Goal: Information Seeking & Learning: Learn about a topic

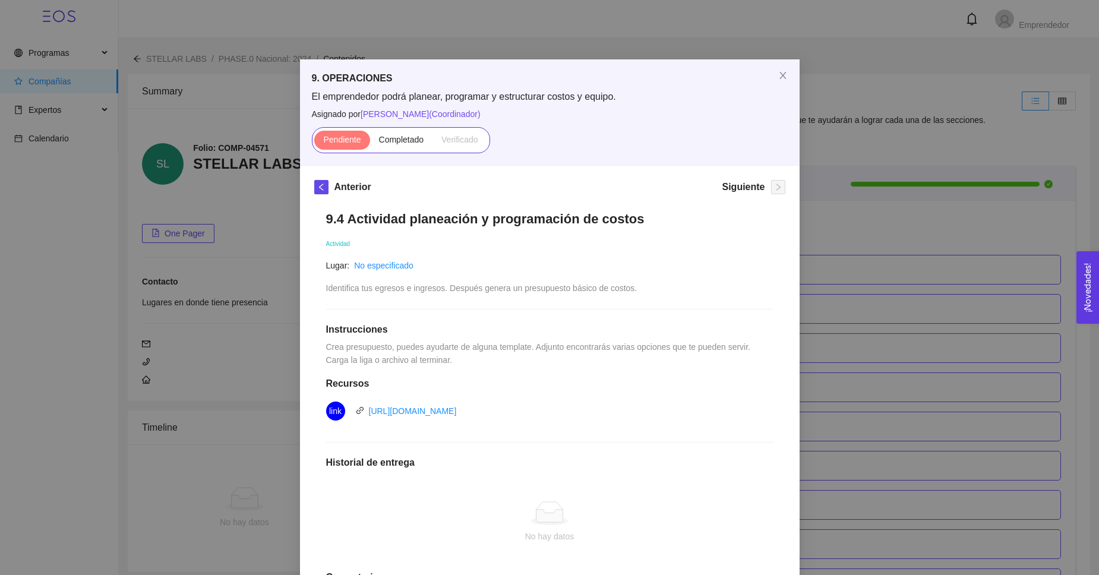
scroll to position [3787, 0]
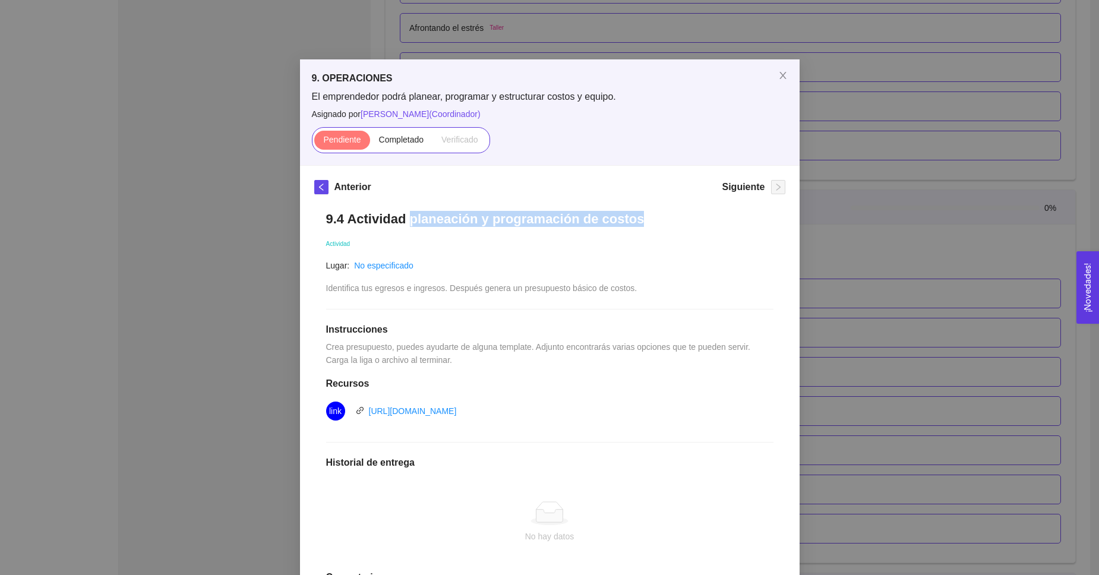
drag, startPoint x: 0, startPoint y: 0, endPoint x: 681, endPoint y: 226, distance: 717.9
click at [681, 226] on h1 "9.4 Actividad planeación y programación de costos" at bounding box center [549, 219] width 447 height 16
copy h1 "planeación y programación de costos"
click at [435, 226] on h1 "9.4 Actividad planeación y programación de costos" at bounding box center [549, 219] width 447 height 16
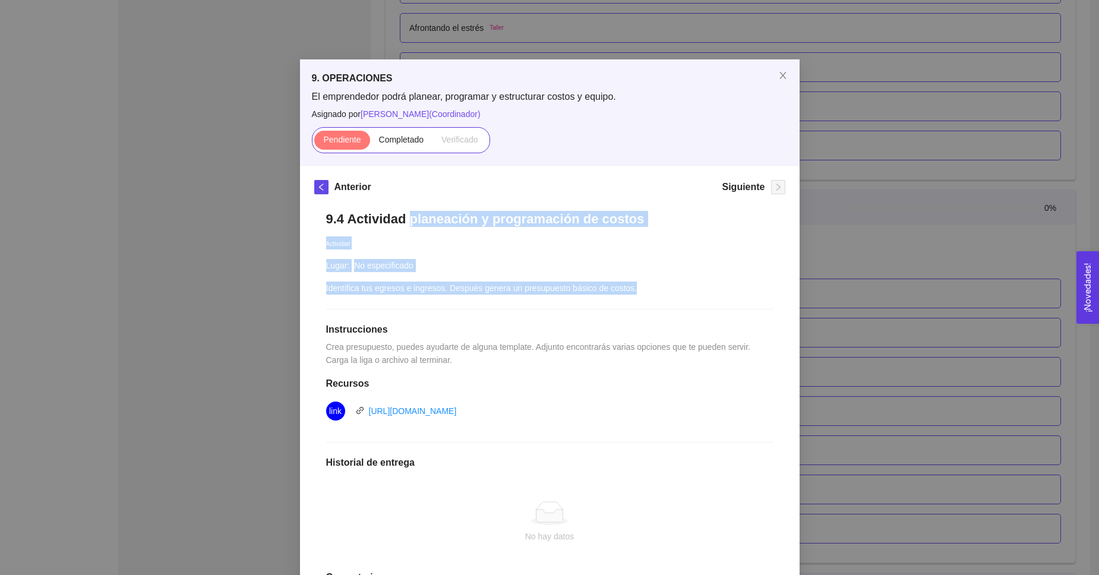
drag, startPoint x: 412, startPoint y: 223, endPoint x: 690, endPoint y: 309, distance: 291.8
click at [690, 309] on div "9.4 Actividad planeación y programación de costos Actividad Lugar: No especific…" at bounding box center [549, 431] width 471 height 465
copy div "planeación y programación de costos Actividad Lugar: No especificado Identifica…"
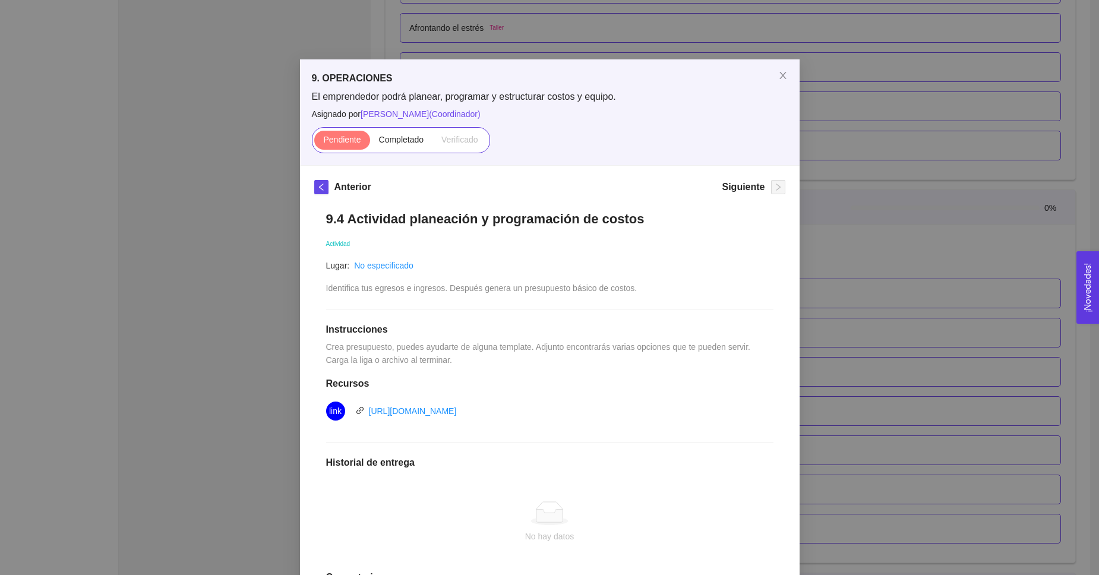
click at [867, 236] on div "9. OPERACIONES El emprendedor podrá planear, programar y estructurar costos y e…" at bounding box center [549, 287] width 1099 height 575
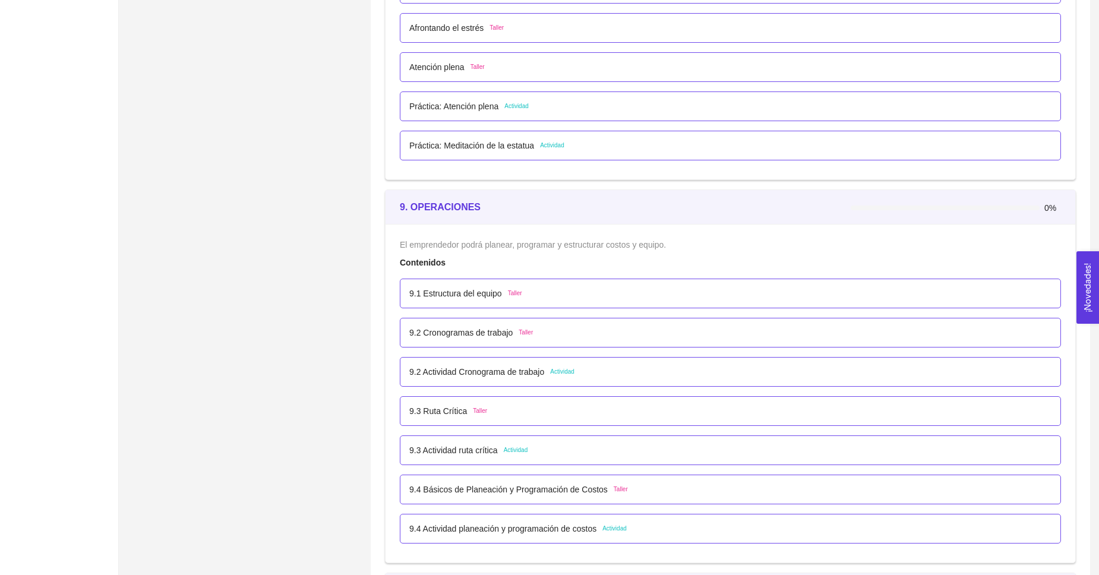
click at [569, 530] on p "9.4 Actividad planeación y programación de costos" at bounding box center [502, 528] width 187 height 13
click at [0, 0] on div "9. OPERACIONES El emprendedor podrá planear, programar y estructurar costos y e…" at bounding box center [0, 0] width 0 height 0
click at [532, 527] on p "9.4 Actividad planeación y programación de costos" at bounding box center [502, 528] width 187 height 13
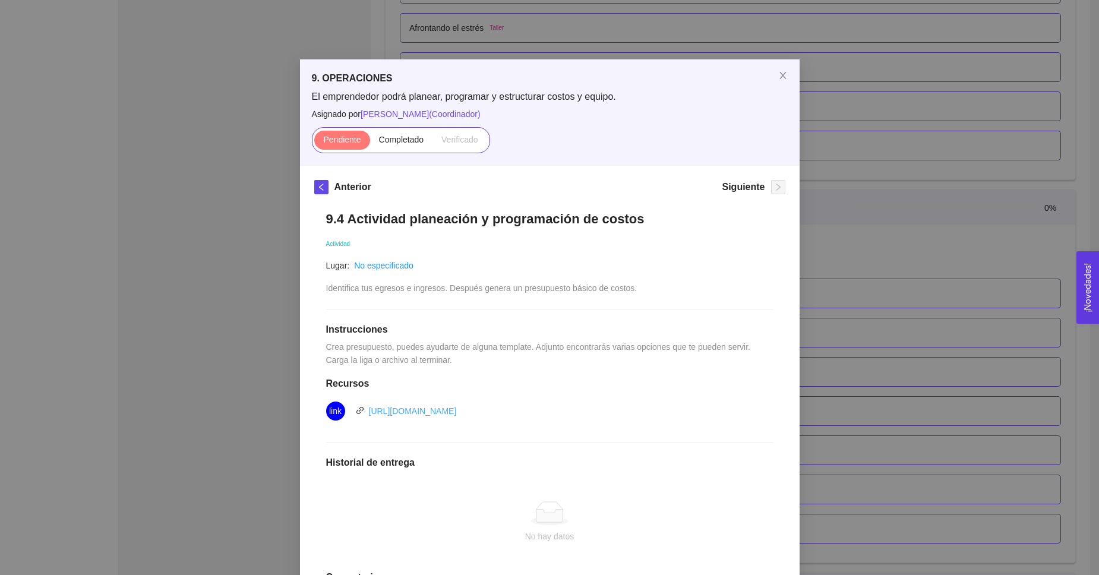
click at [454, 409] on link "[URL][DOMAIN_NAME]" at bounding box center [413, 411] width 88 height 10
